Goal: Task Accomplishment & Management: Complete application form

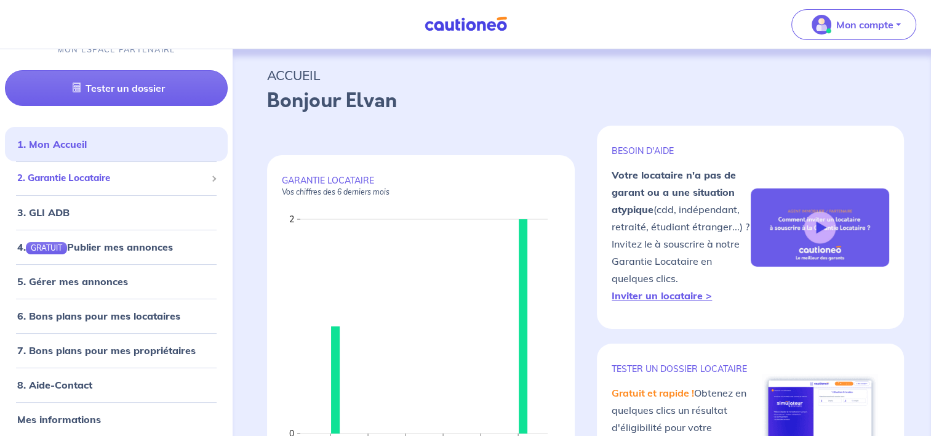
click at [110, 178] on span "2. Garantie Locataire" at bounding box center [111, 178] width 189 height 14
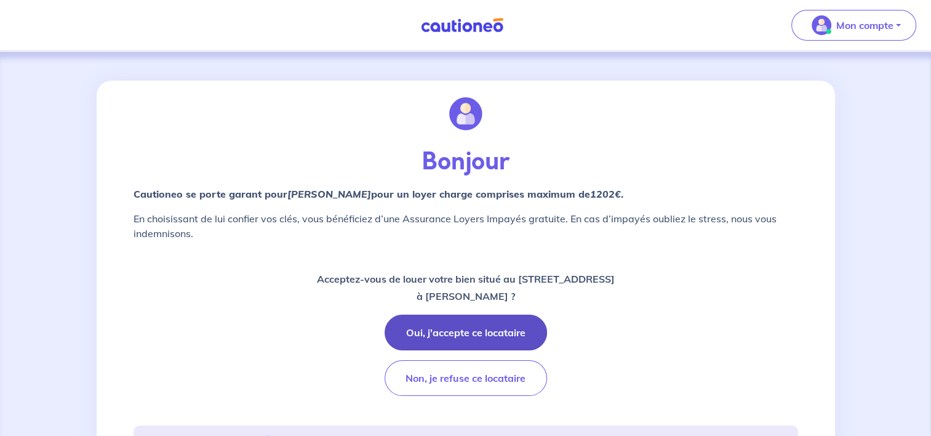
click at [515, 318] on button "Oui, j'accepte ce locataire" at bounding box center [466, 332] width 162 height 36
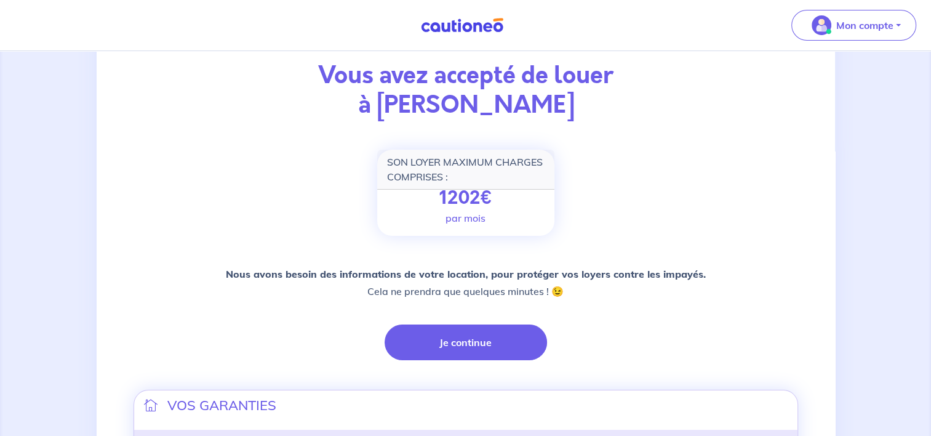
scroll to position [185, 0]
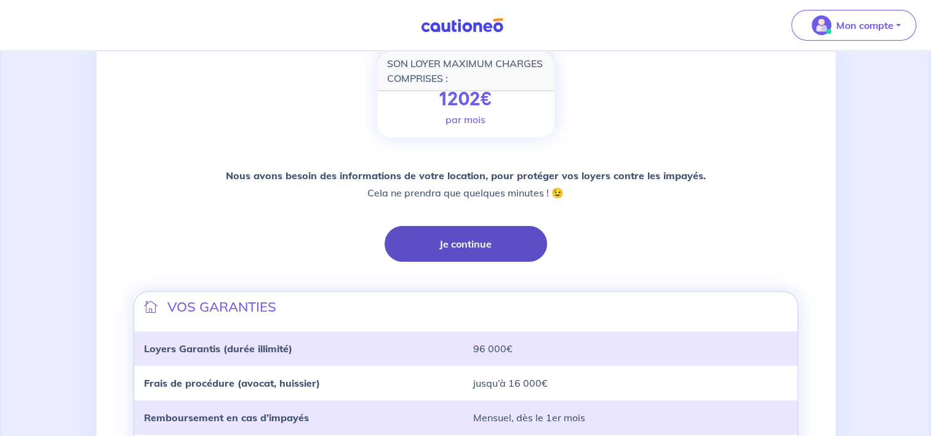
click at [454, 246] on button "Je continue" at bounding box center [466, 244] width 162 height 36
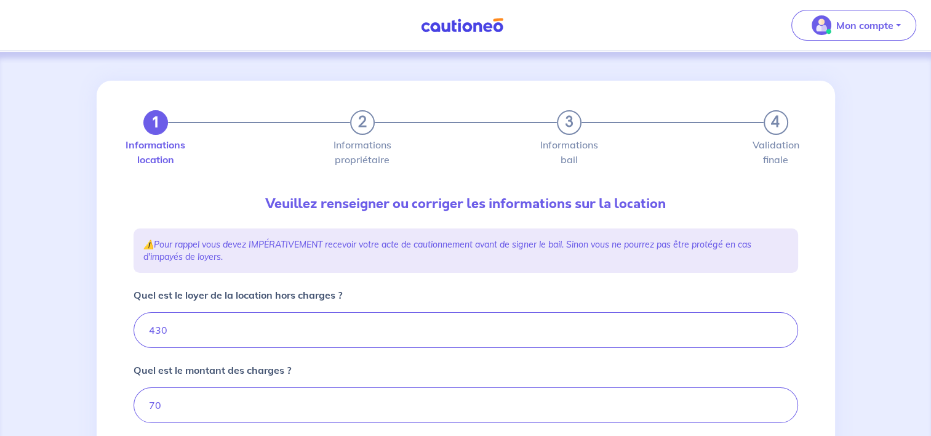
type input "500"
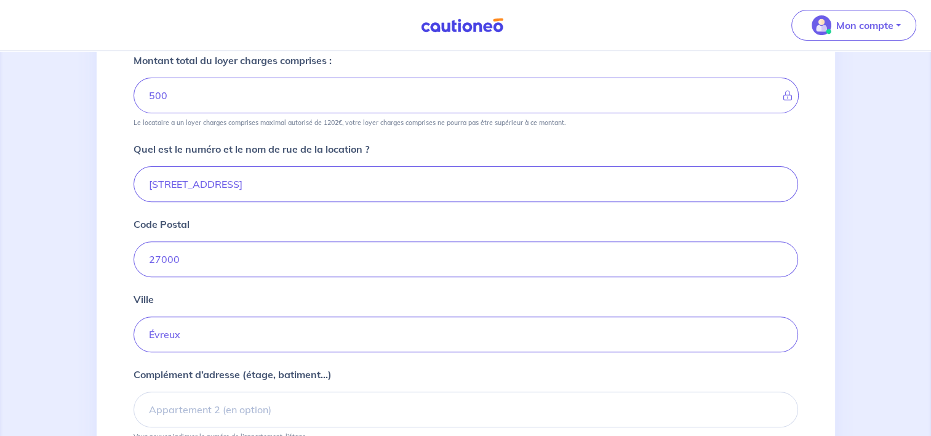
scroll to position [431, 0]
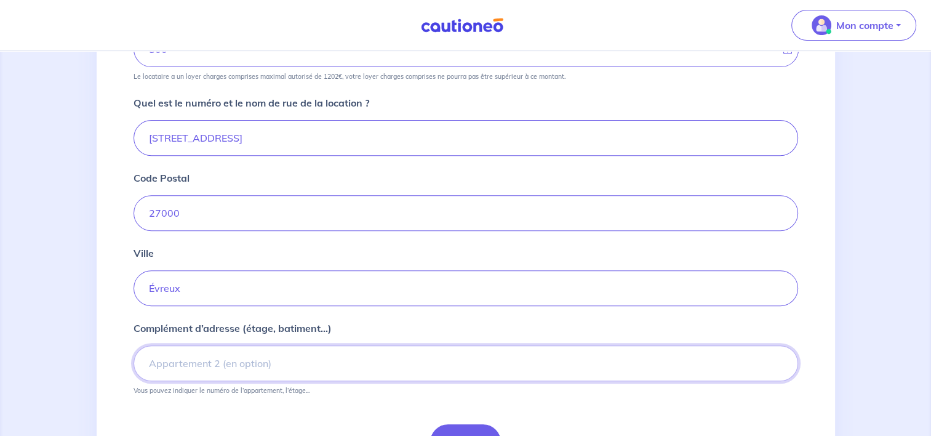
click at [206, 360] on input "Complément d’adresse (étage, batiment...)" at bounding box center [466, 363] width 665 height 36
type input "Bâtiment B - numéro 247 - 4ème étage"
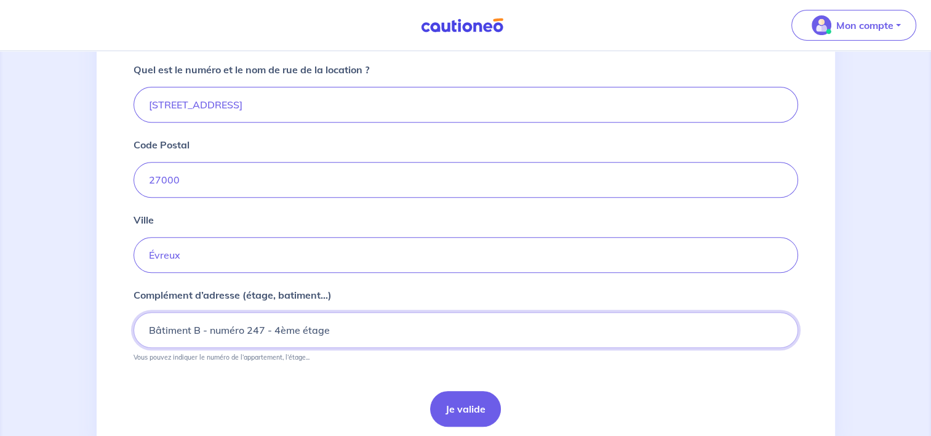
scroll to position [492, 0]
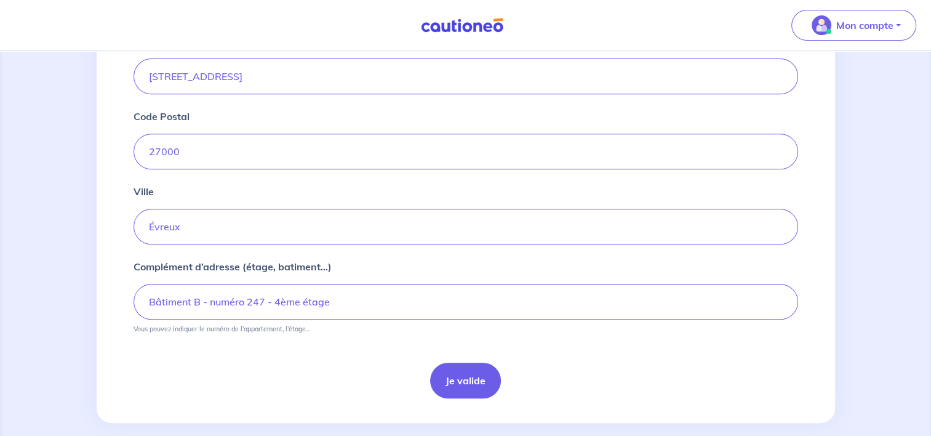
drag, startPoint x: 455, startPoint y: 369, endPoint x: 329, endPoint y: 387, distance: 128.0
click at [456, 368] on button "Je valide" at bounding box center [465, 380] width 71 height 36
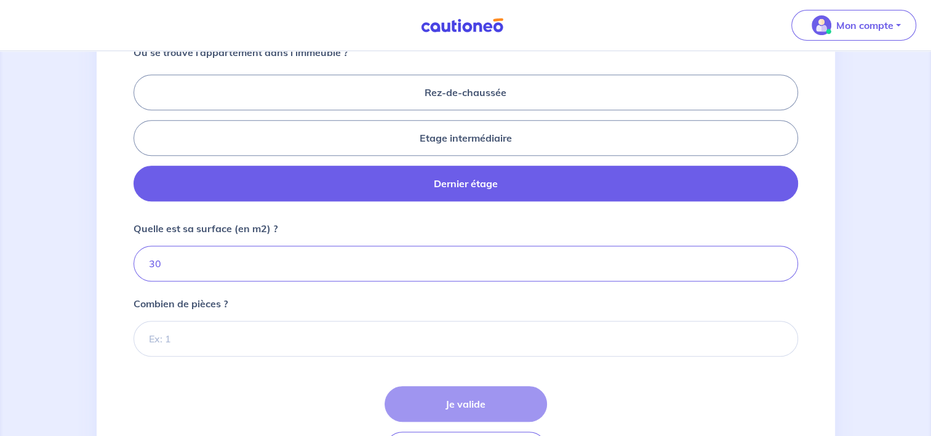
scroll to position [554, 0]
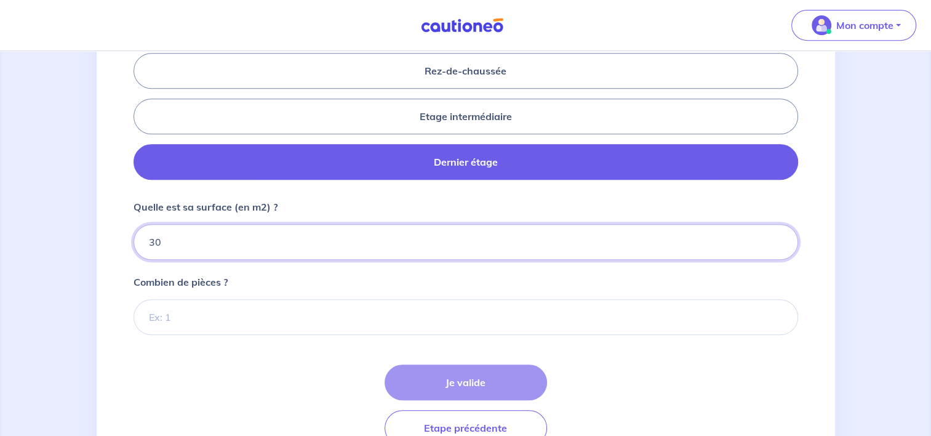
click at [217, 247] on input "30" at bounding box center [466, 242] width 665 height 36
type input "30.75"
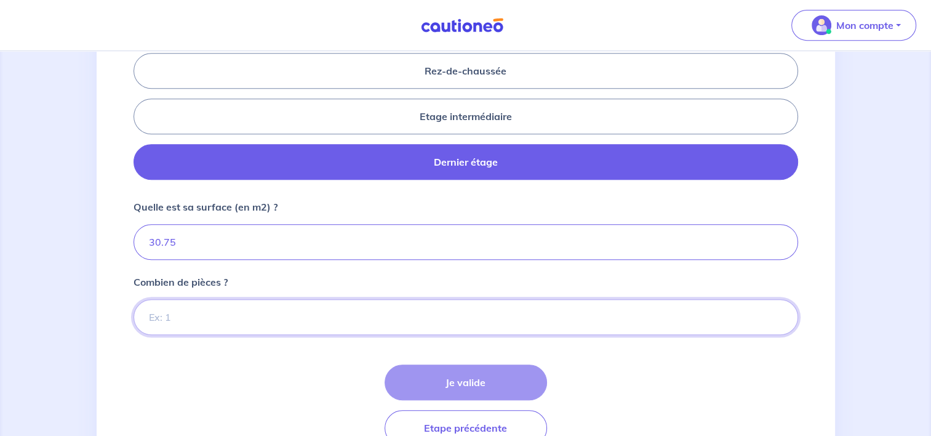
click at [170, 321] on input "Combien de pièces ?" at bounding box center [466, 317] width 665 height 36
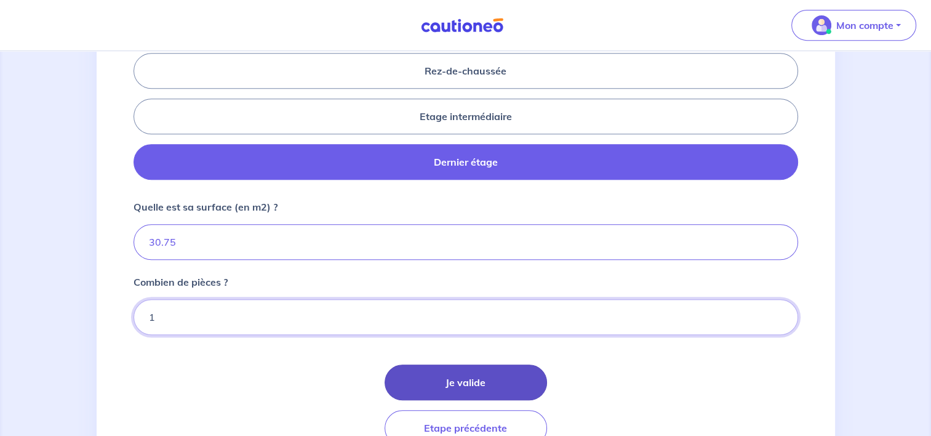
type input "1"
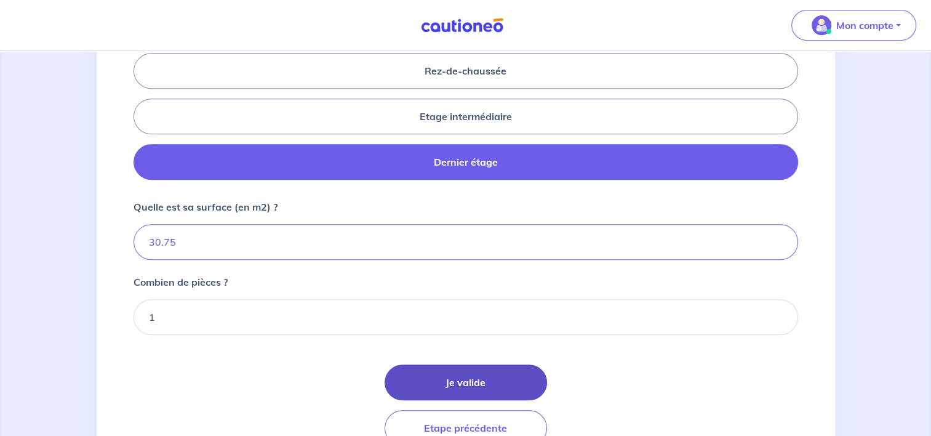
click at [402, 372] on button "Je valide" at bounding box center [466, 382] width 162 height 36
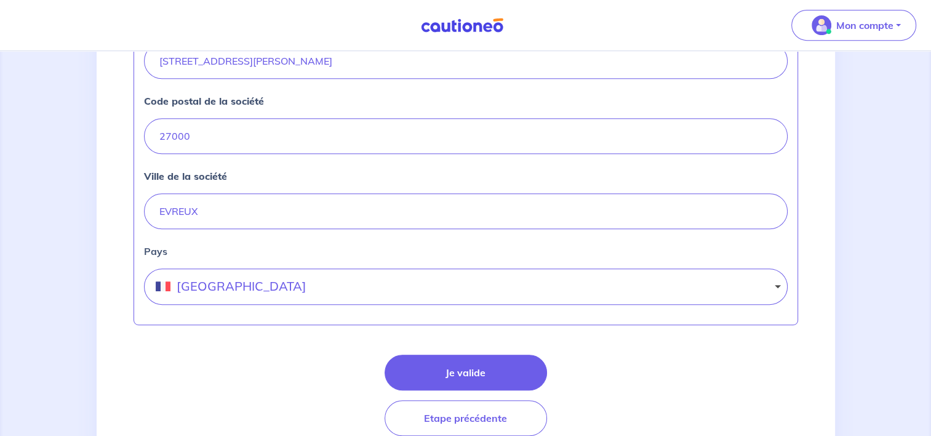
scroll to position [605, 0]
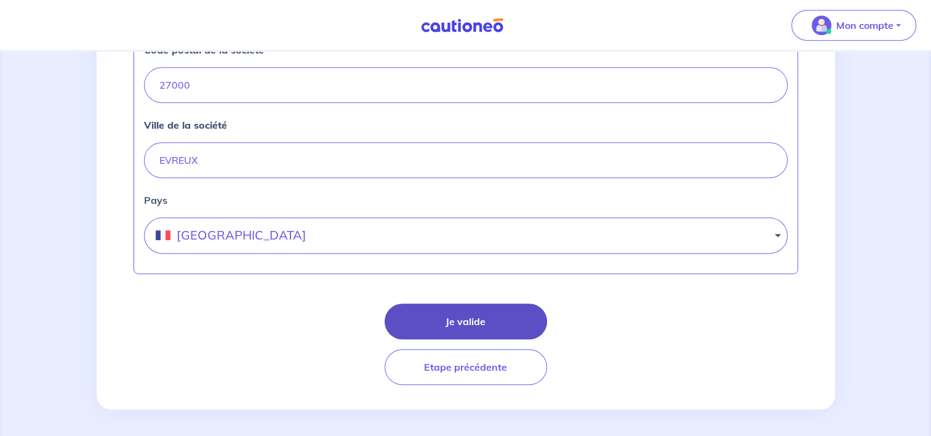
click at [469, 318] on button "Je valide" at bounding box center [466, 321] width 162 height 36
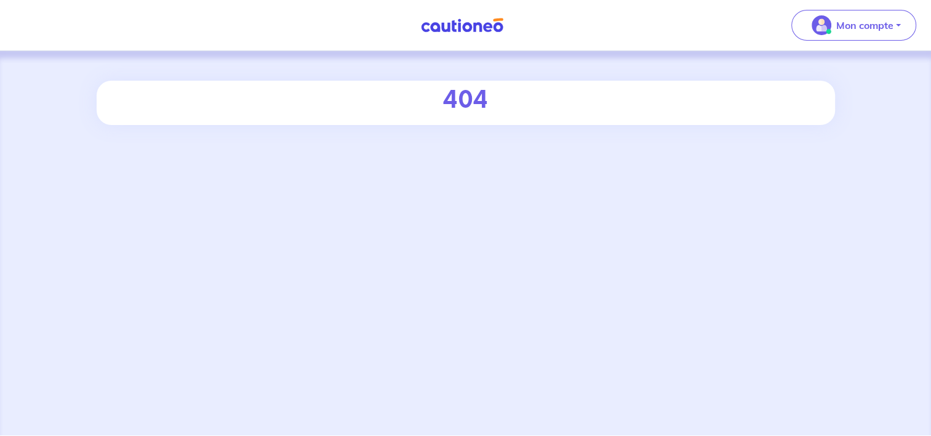
select select "FR"
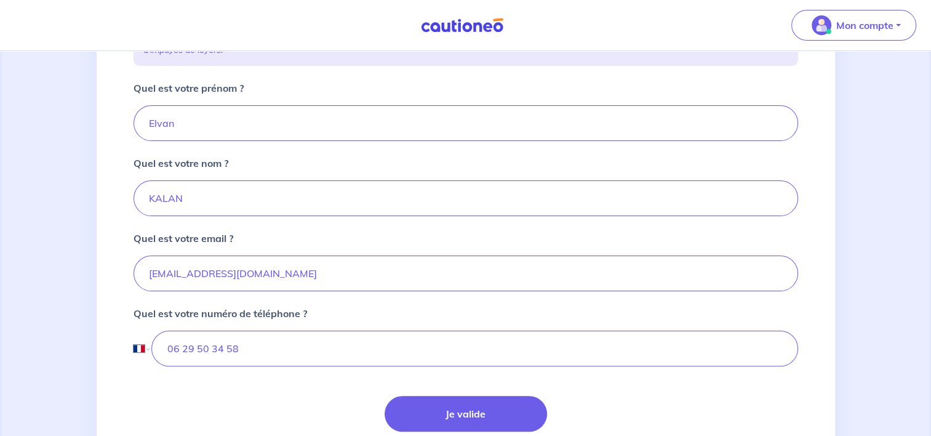
scroll to position [340, 0]
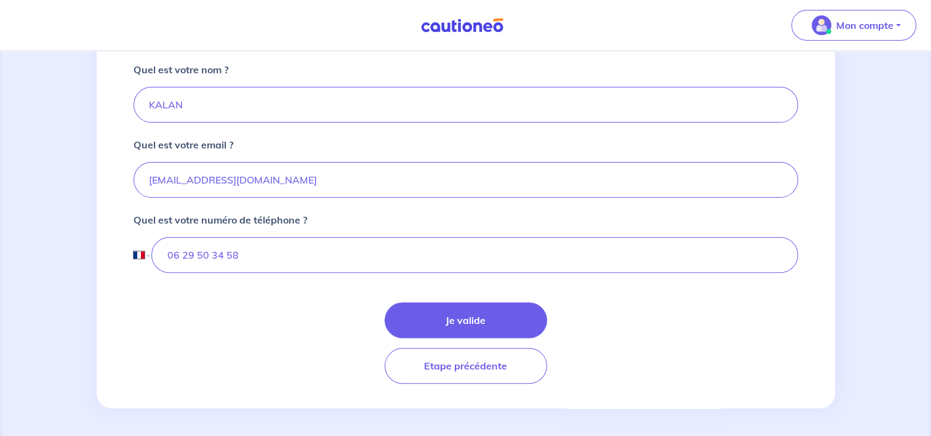
drag, startPoint x: 419, startPoint y: 321, endPoint x: 226, endPoint y: 347, distance: 194.4
click at [415, 320] on button "Je valide" at bounding box center [466, 320] width 162 height 36
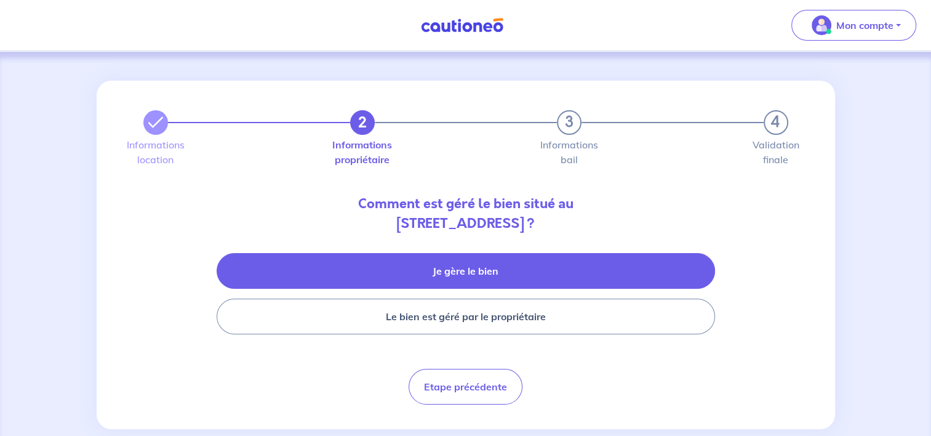
click at [478, 271] on button "Je gère le bien" at bounding box center [466, 271] width 499 height 36
click at [479, 271] on button "Je gère le bien" at bounding box center [466, 271] width 499 height 36
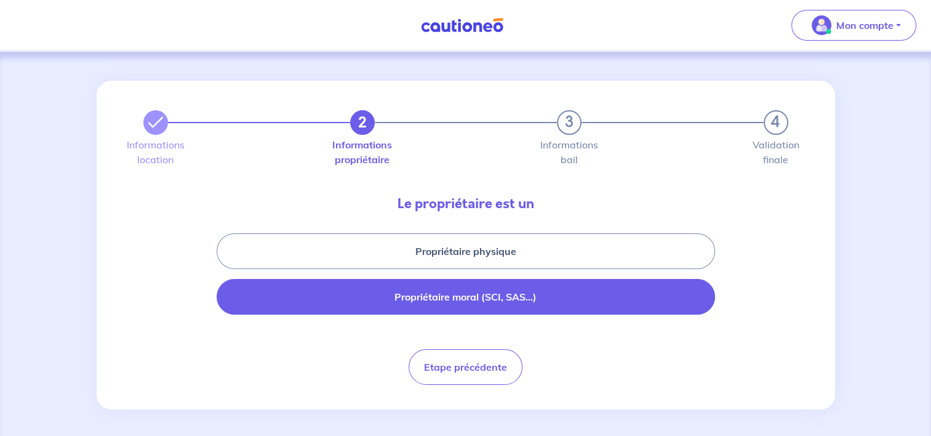
drag, startPoint x: 462, startPoint y: 255, endPoint x: 337, endPoint y: 282, distance: 127.8
click at [463, 256] on button "Propriétaire physique" at bounding box center [466, 251] width 499 height 36
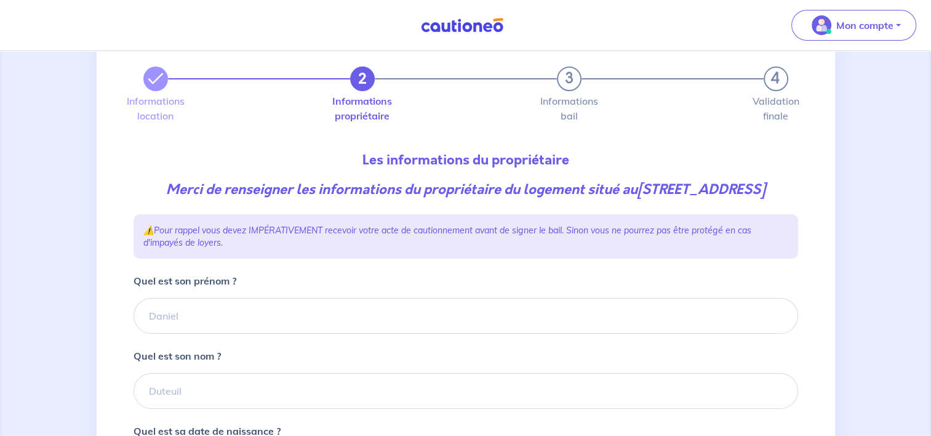
scroll to position [123, 0]
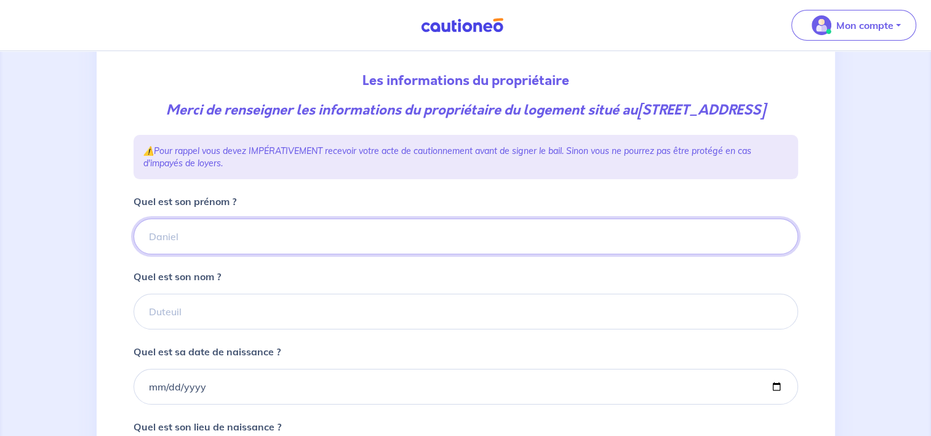
click at [172, 250] on input "Quel est son prénom ?" at bounding box center [466, 236] width 665 height 36
type input "Belaid"
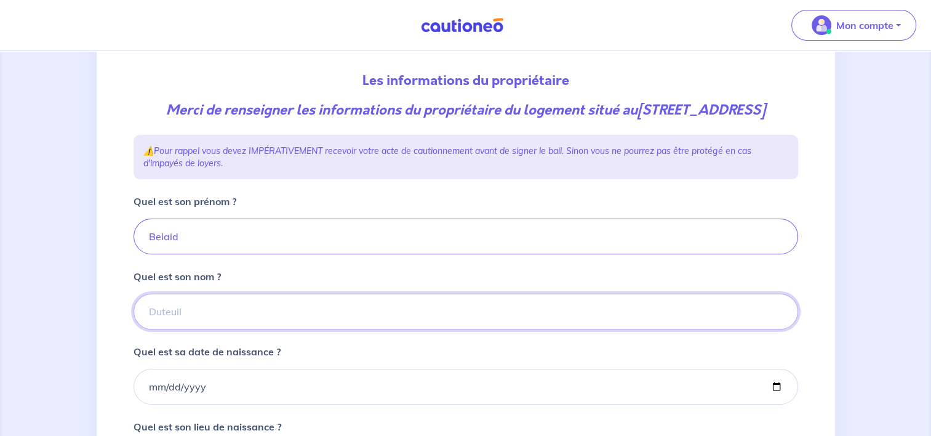
click at [180, 323] on input "Quel est son nom ?" at bounding box center [466, 312] width 665 height 36
click at [183, 329] on input "Quel est son nom ?" at bounding box center [466, 312] width 665 height 36
type input "MADOUNI"
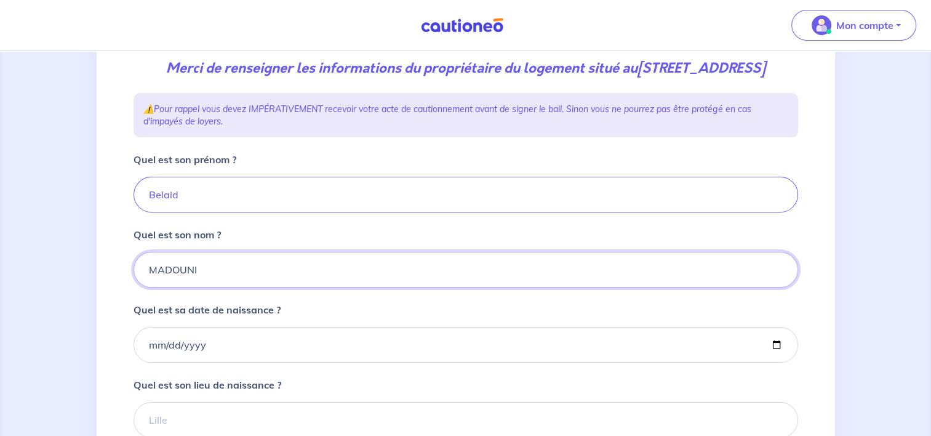
scroll to position [185, 0]
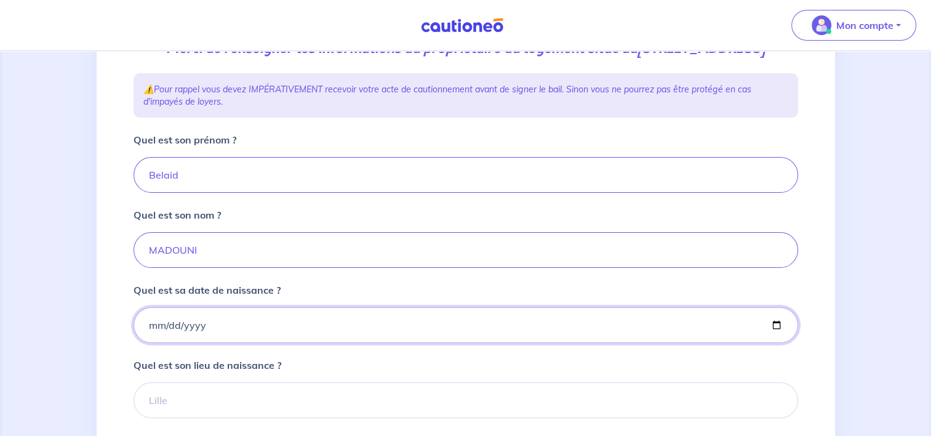
click at [148, 338] on input "Quel est sa date de naissance ?" at bounding box center [466, 325] width 665 height 36
type input "[DATE]"
click at [220, 367] on form "Quel est son prénom ? [PERSON_NAME] est son nom ? [PERSON_NAME] est sa date de …" at bounding box center [466, 330] width 665 height 396
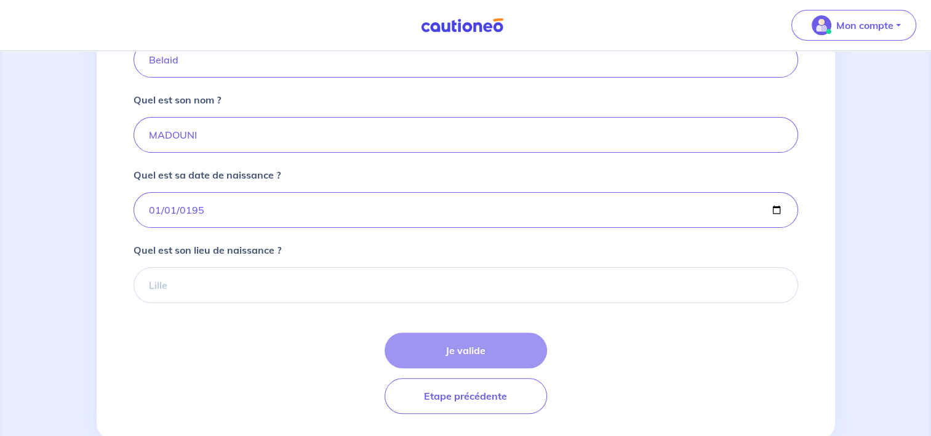
scroll to position [308, 0]
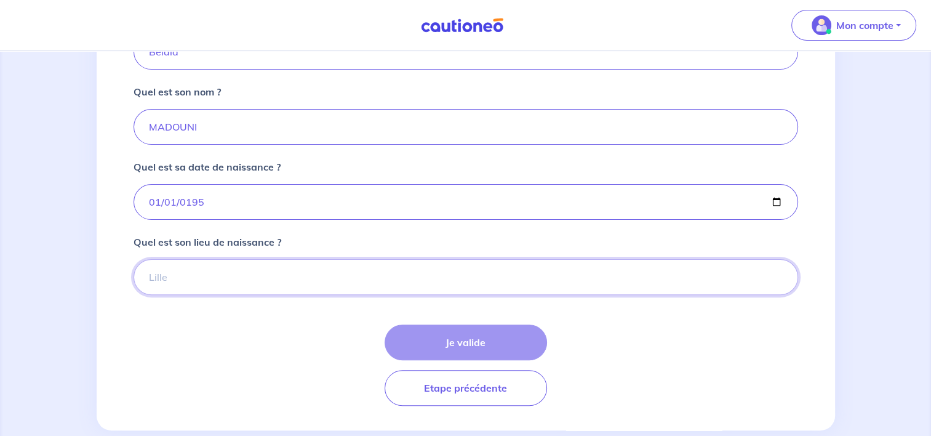
click at [182, 292] on input "Quel est son lieu de naissance ?" at bounding box center [466, 277] width 665 height 36
type input "T"
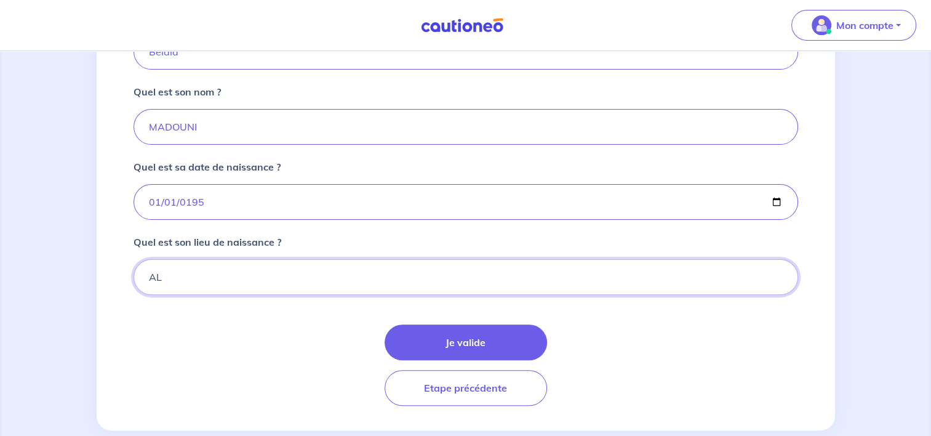
type input "A"
type input "T"
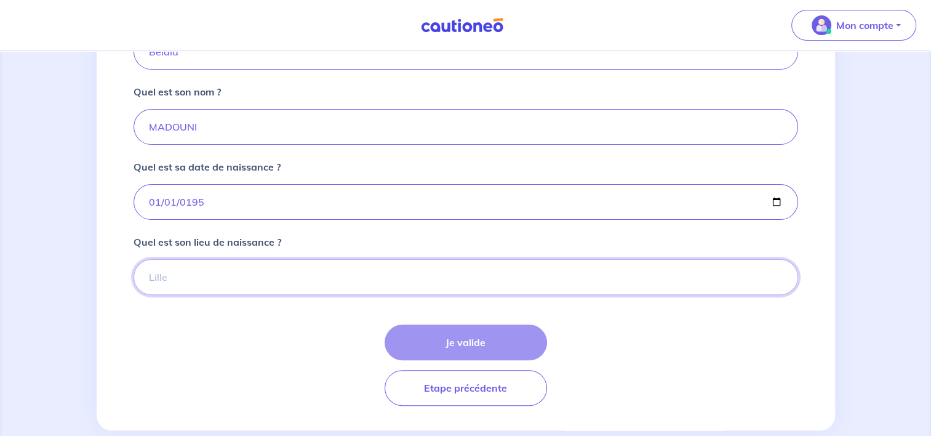
paste input "TIZI-RACHED ([GEOGRAPHIC_DATA])"
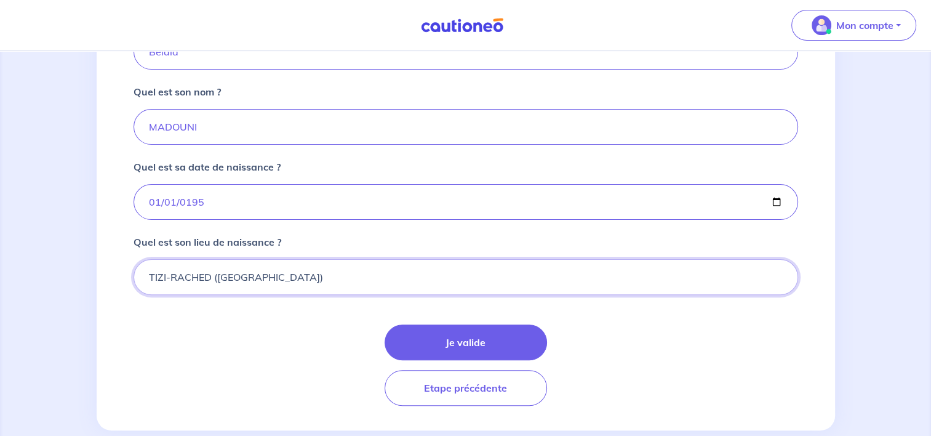
type input "TIZI-RACHED ([GEOGRAPHIC_DATA])"
click at [231, 347] on div "Je valide Etape précédente" at bounding box center [466, 364] width 665 height 81
drag, startPoint x: 442, startPoint y: 354, endPoint x: 160, endPoint y: 363, distance: 282.0
click at [441, 354] on button "Je valide" at bounding box center [466, 342] width 162 height 36
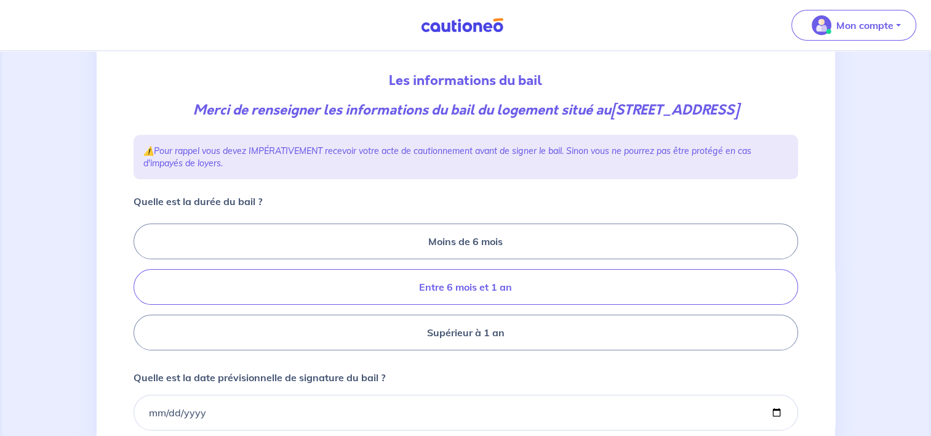
click at [423, 301] on label "Entre 6 mois et 1 an" at bounding box center [466, 287] width 665 height 36
click at [142, 291] on input "Entre 6 mois et 1 an" at bounding box center [138, 287] width 8 height 8
radio input "true"
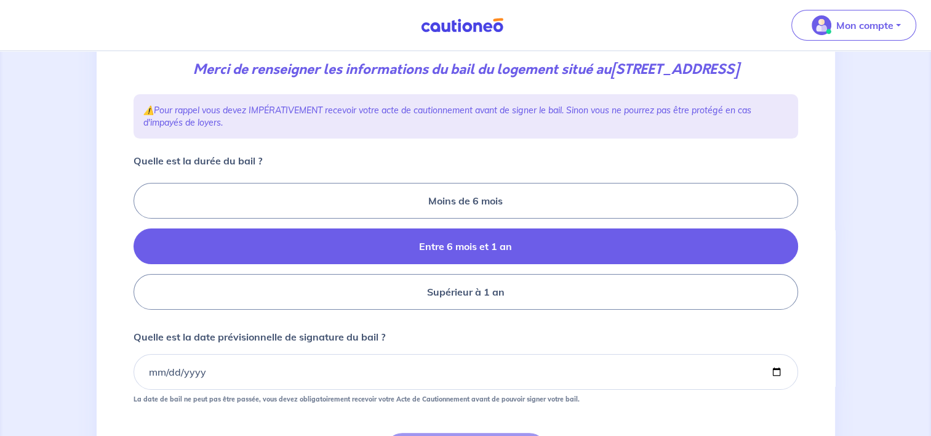
scroll to position [246, 0]
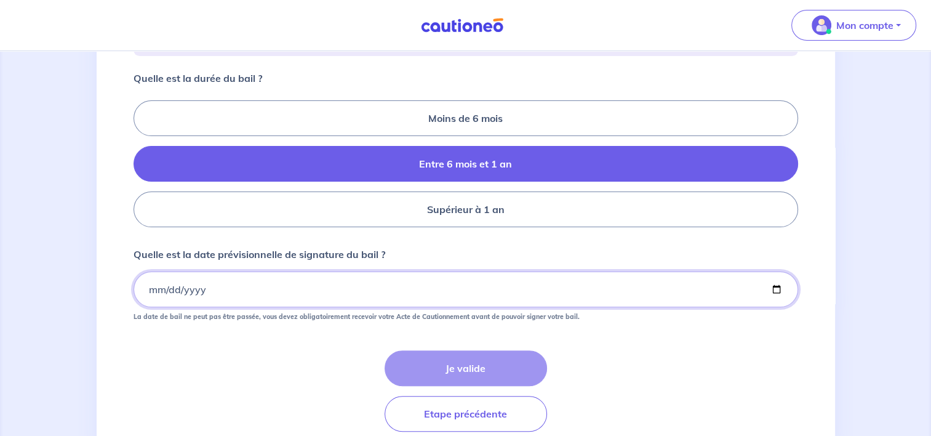
click at [242, 307] on input "Quelle est la date prévisionnelle de signature du bail ?" at bounding box center [466, 289] width 665 height 36
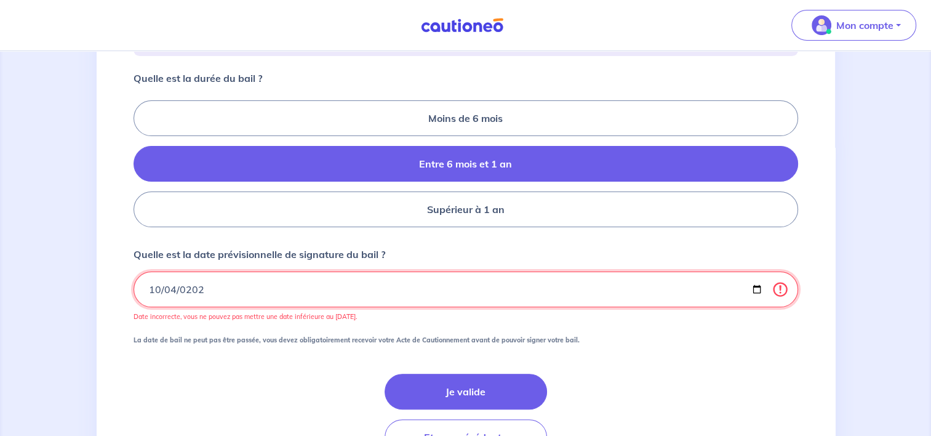
type input "[DATE]"
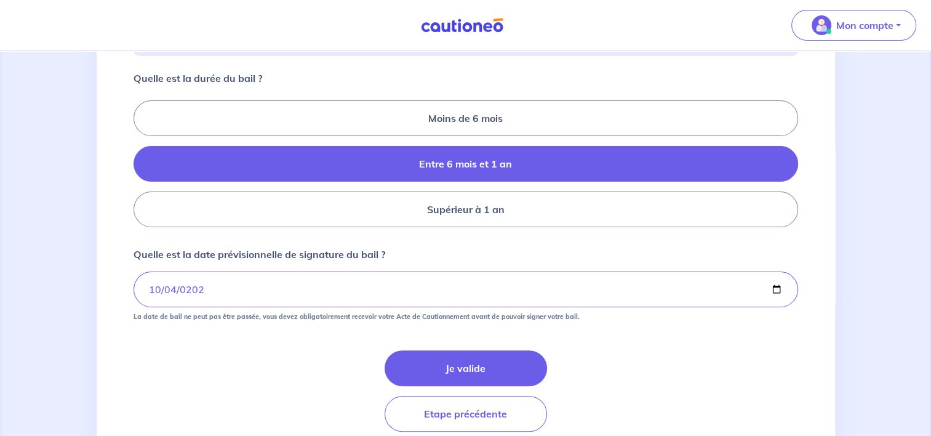
click at [284, 404] on div "Je valide Etape précédente" at bounding box center [466, 390] width 665 height 81
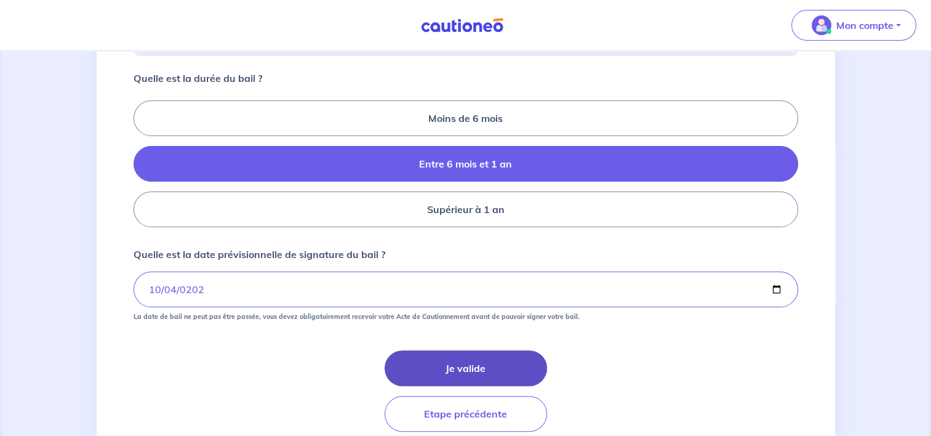
click at [446, 386] on button "Je valide" at bounding box center [466, 368] width 162 height 36
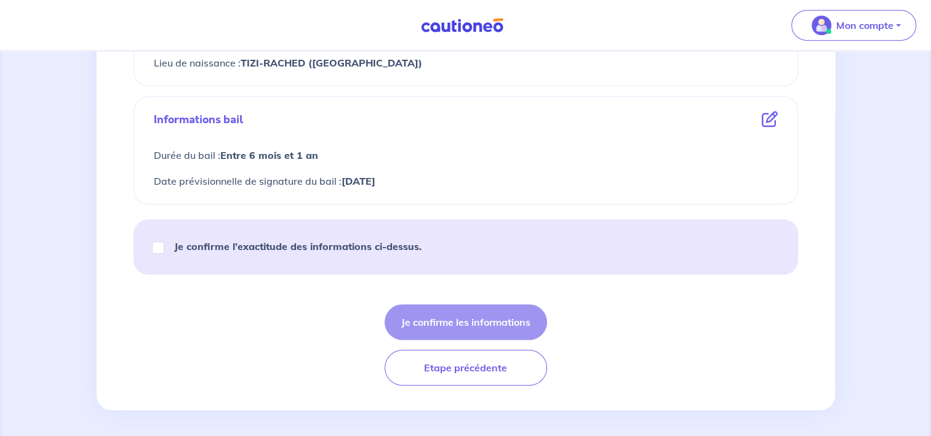
scroll to position [595, 0]
drag, startPoint x: 246, startPoint y: 246, endPoint x: 217, endPoint y: 247, distance: 29.6
click at [246, 246] on strong "Je confirme l’exactitude des informations ci-dessus." at bounding box center [297, 244] width 247 height 12
click at [164, 246] on input "Je confirme l’exactitude des informations ci-dessus." at bounding box center [158, 245] width 12 height 12
checkbox input "true"
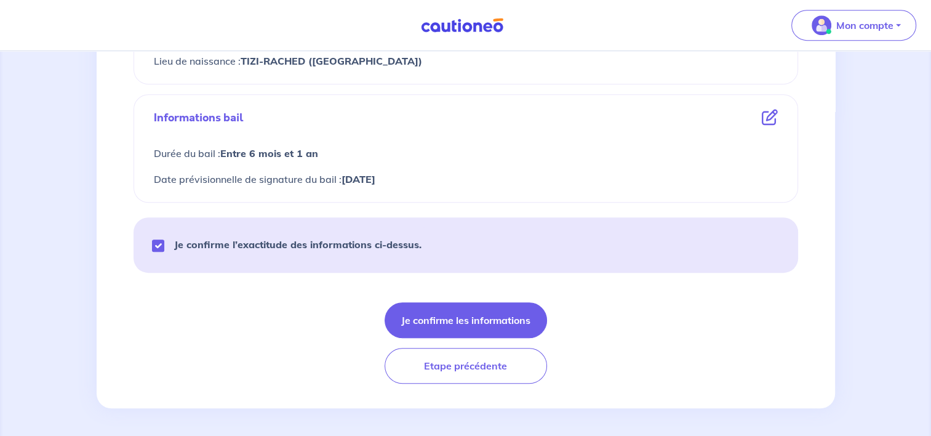
drag, startPoint x: 432, startPoint y: 316, endPoint x: 288, endPoint y: 322, distance: 144.1
click at [431, 316] on button "Je confirme les informations" at bounding box center [466, 320] width 162 height 36
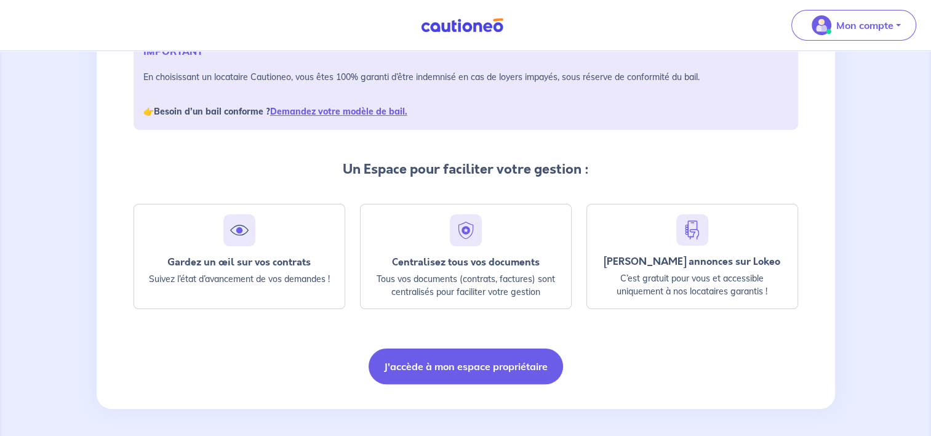
scroll to position [204, 0]
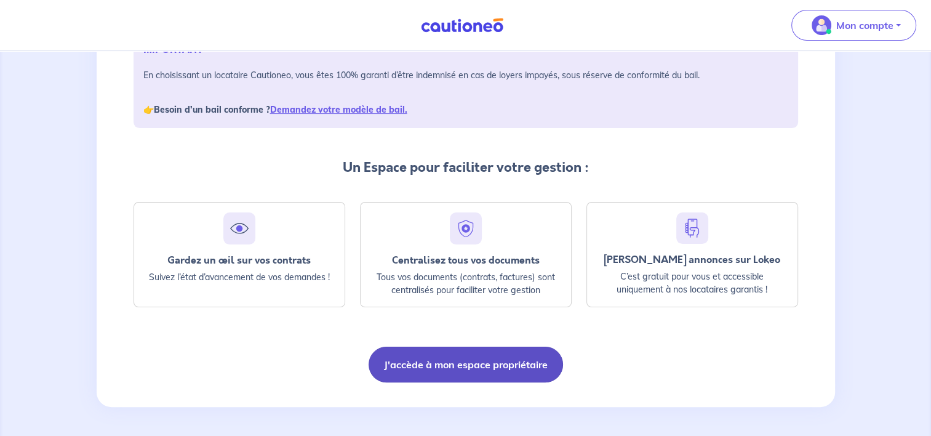
click at [471, 366] on button "J'accède à mon espace propriétaire" at bounding box center [466, 364] width 194 height 36
drag, startPoint x: 471, startPoint y: 366, endPoint x: 463, endPoint y: 367, distance: 7.6
click at [471, 365] on button "J'accède à mon espace propriétaire" at bounding box center [466, 364] width 194 height 36
